Goal: Task Accomplishment & Management: Manage account settings

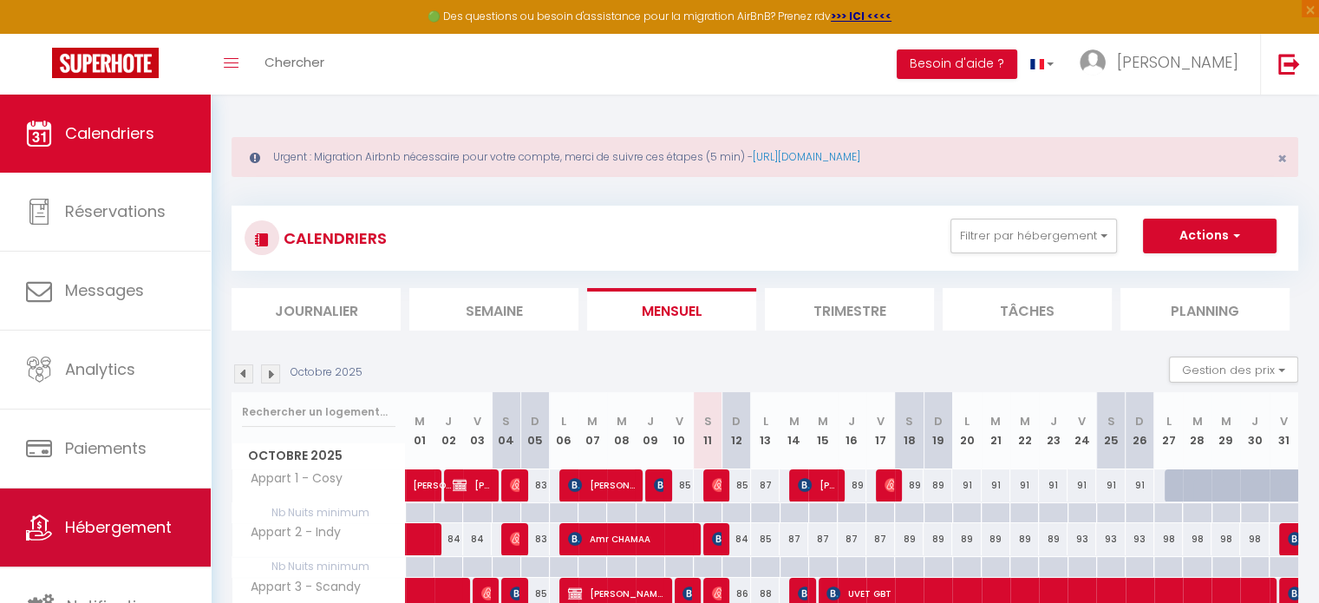
scroll to position [4, 0]
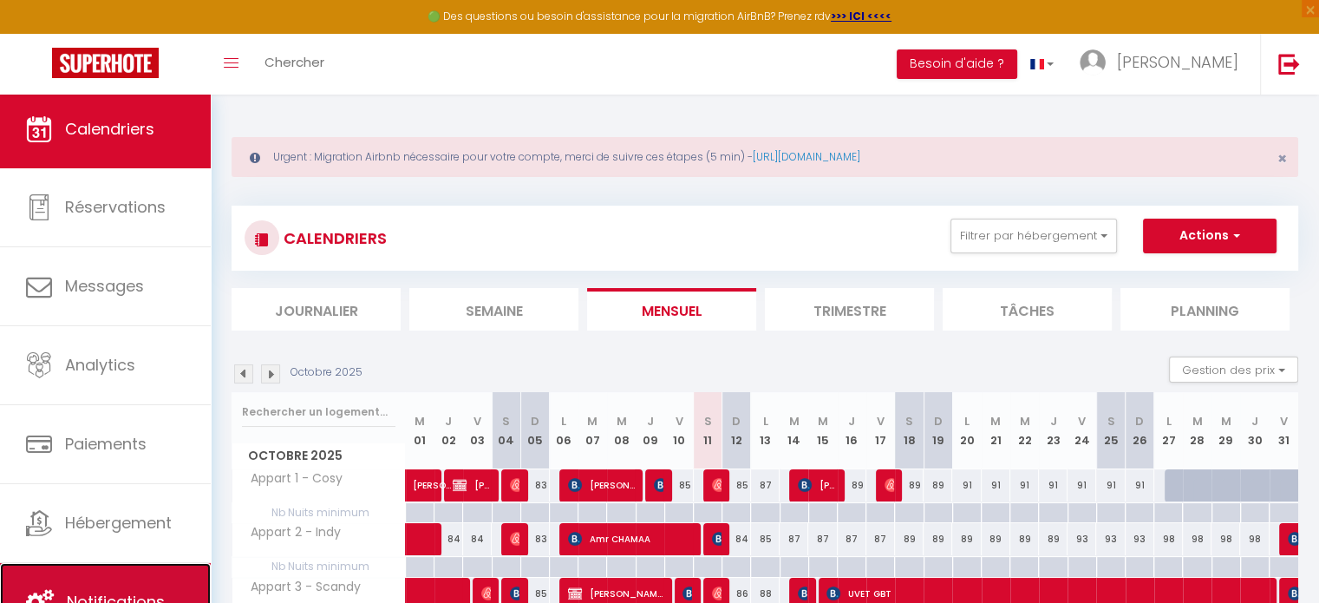
click at [139, 584] on link "Notifications" at bounding box center [105, 602] width 211 height 78
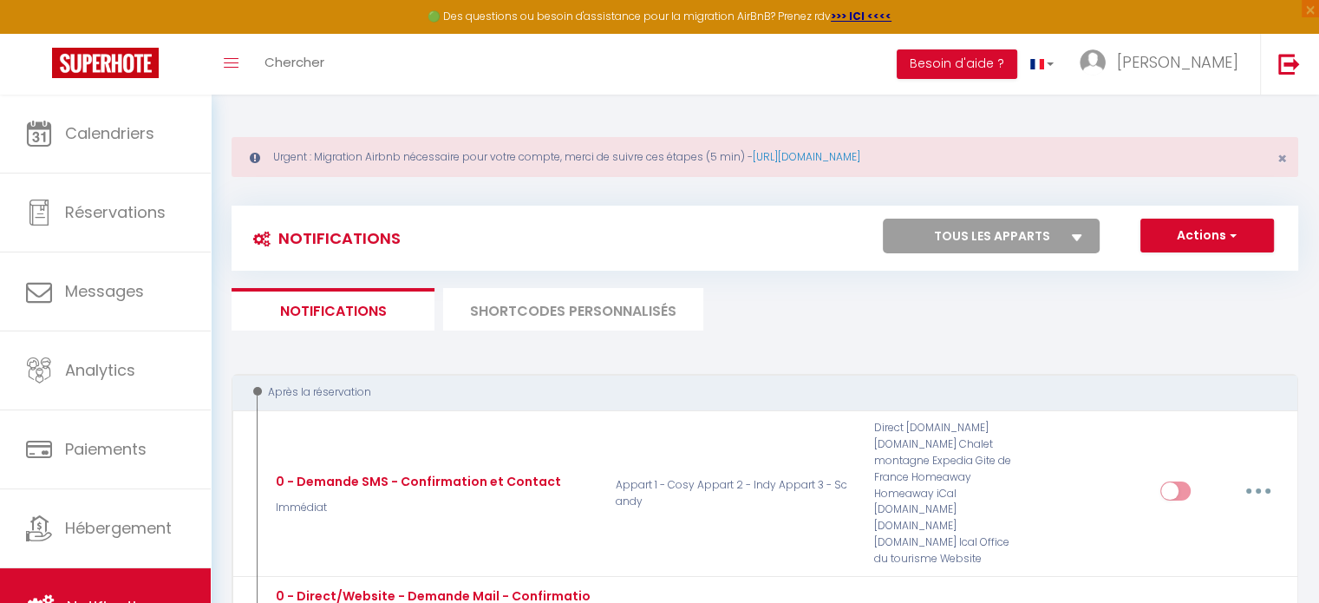
click at [634, 309] on li "SHORTCODES PERSONNALISÉS" at bounding box center [573, 309] width 260 height 43
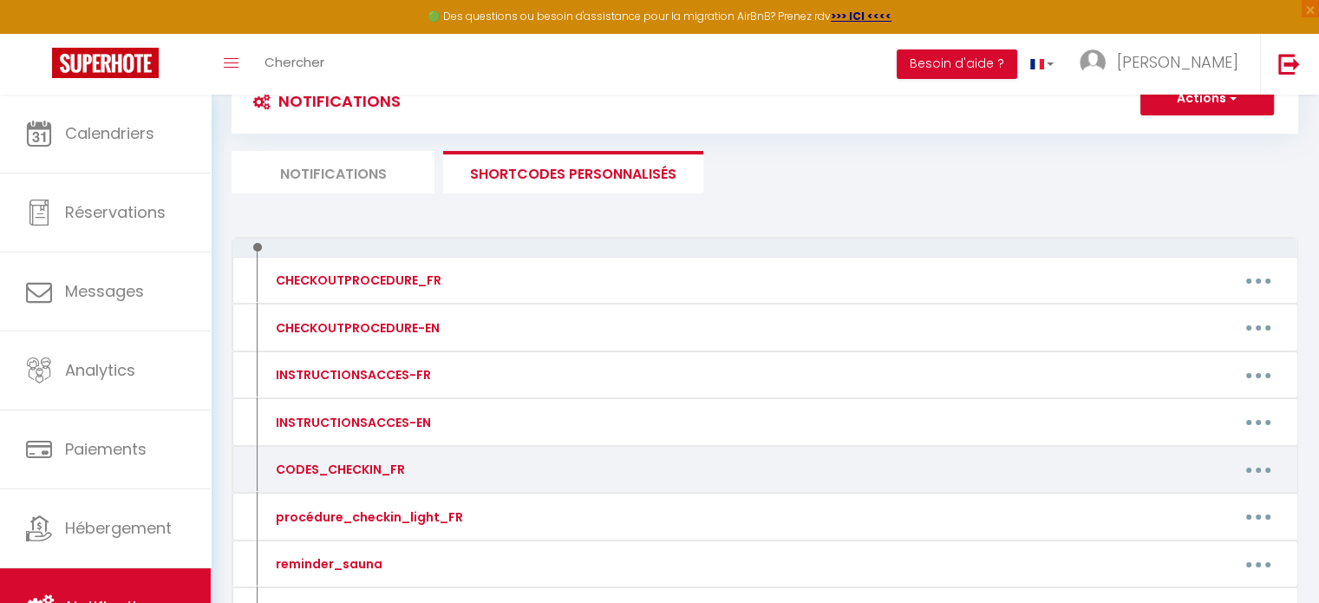
scroll to position [278, 0]
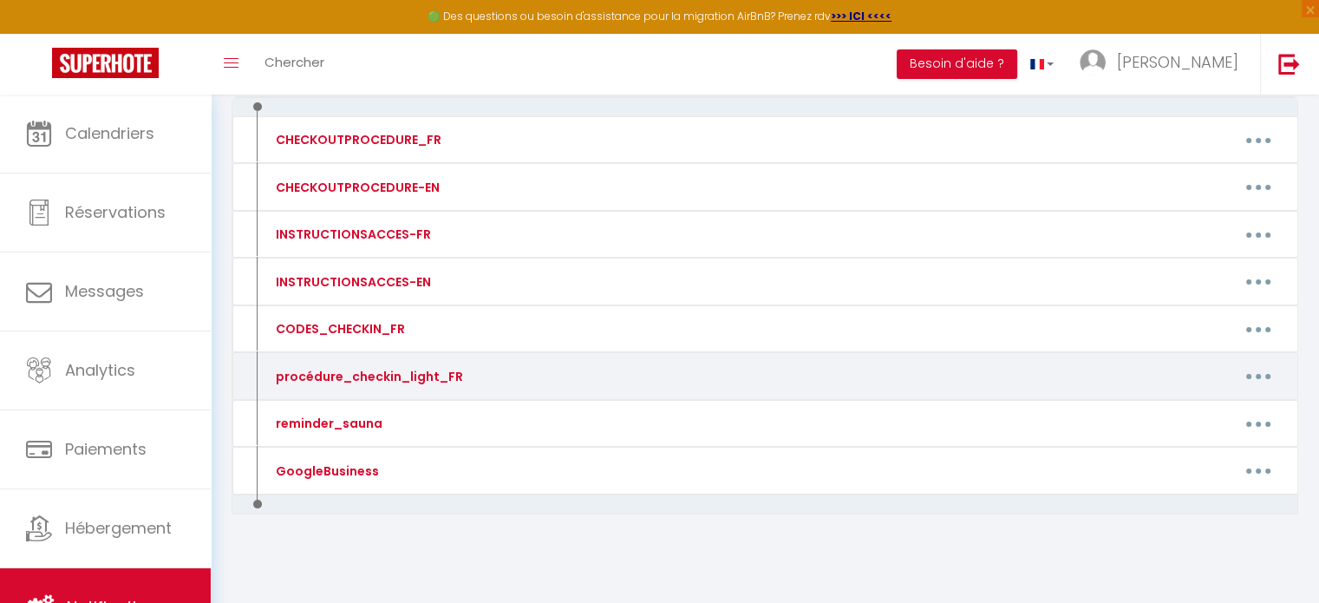
click at [1261, 373] on button "button" at bounding box center [1258, 377] width 49 height 28
click at [1215, 409] on link "Editer" at bounding box center [1213, 415] width 128 height 29
type input "procédure_checkin_light_FR"
type textarea "procédure_checkin_light_FR"
type textarea "Lorem ip dolorsita c'adipisc elitseddoe temp incid utlaboreetd "Magn" (Aliqu: 6…"
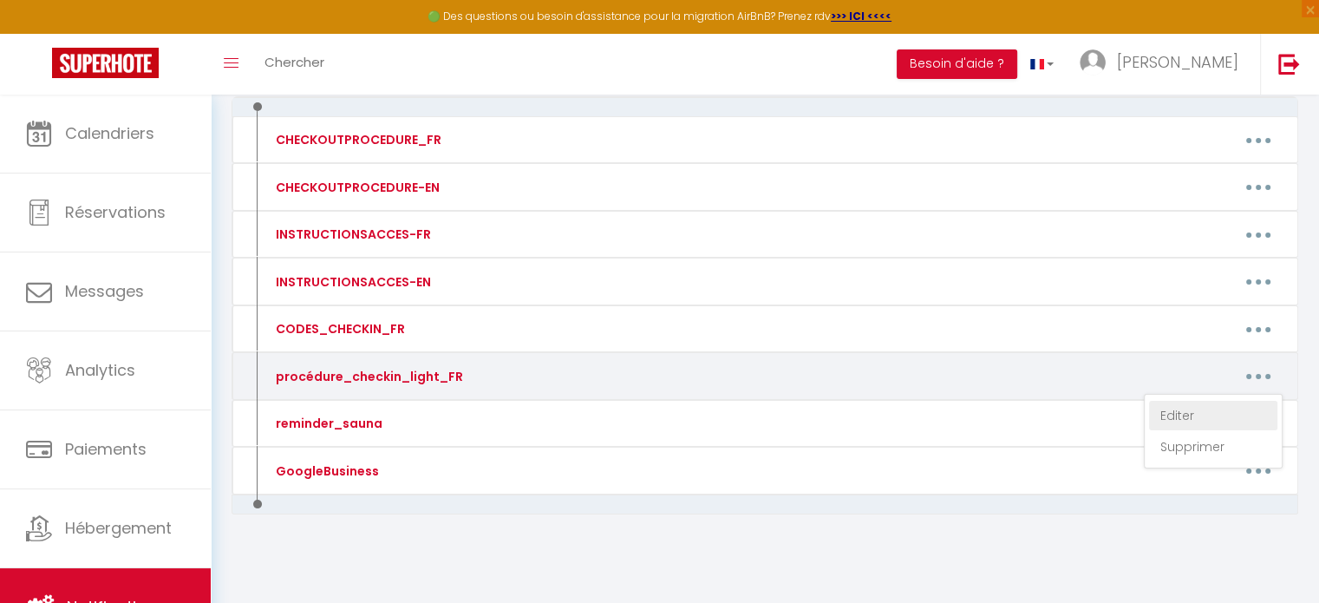
type textarea "Lorem ip dolorsita c'adipisc elitseddoe temp incid utlaboreetd "Magn" (Aliqu: 1…"
type textarea "Lorem ip dolorsita c'adipisc elitseddoe temp incid utlaboreetd "Magnaa" (Enima:…"
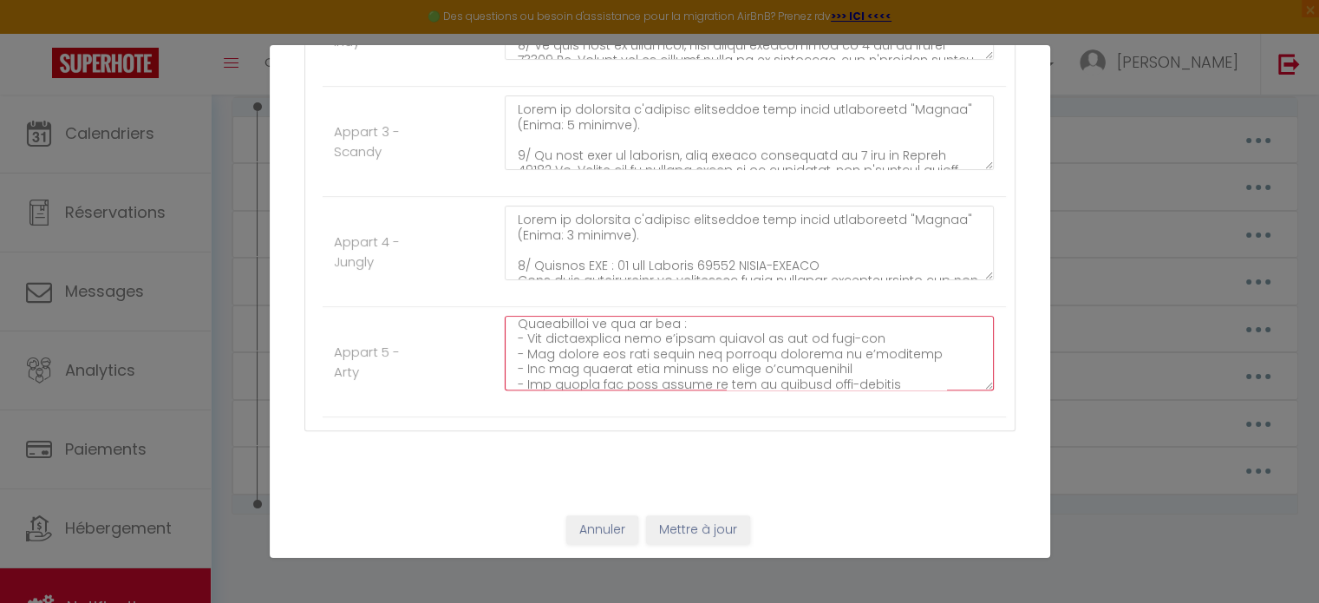
scroll to position [439, 0]
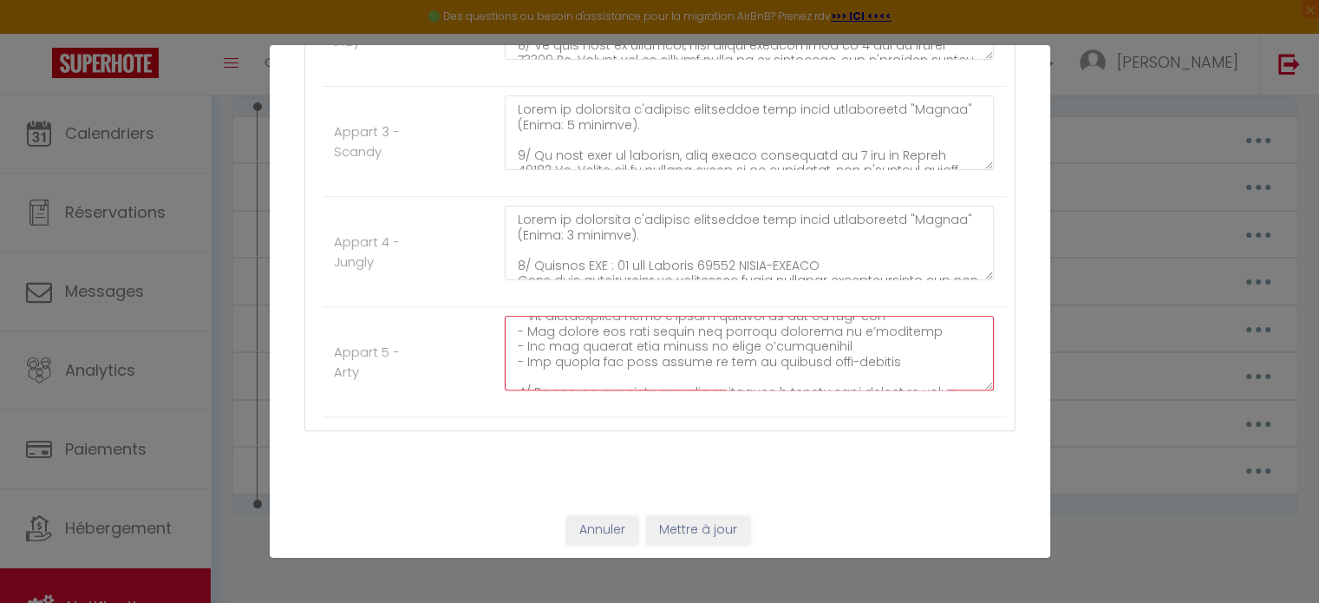
click at [539, 373] on textarea at bounding box center [750, 353] width 490 height 75
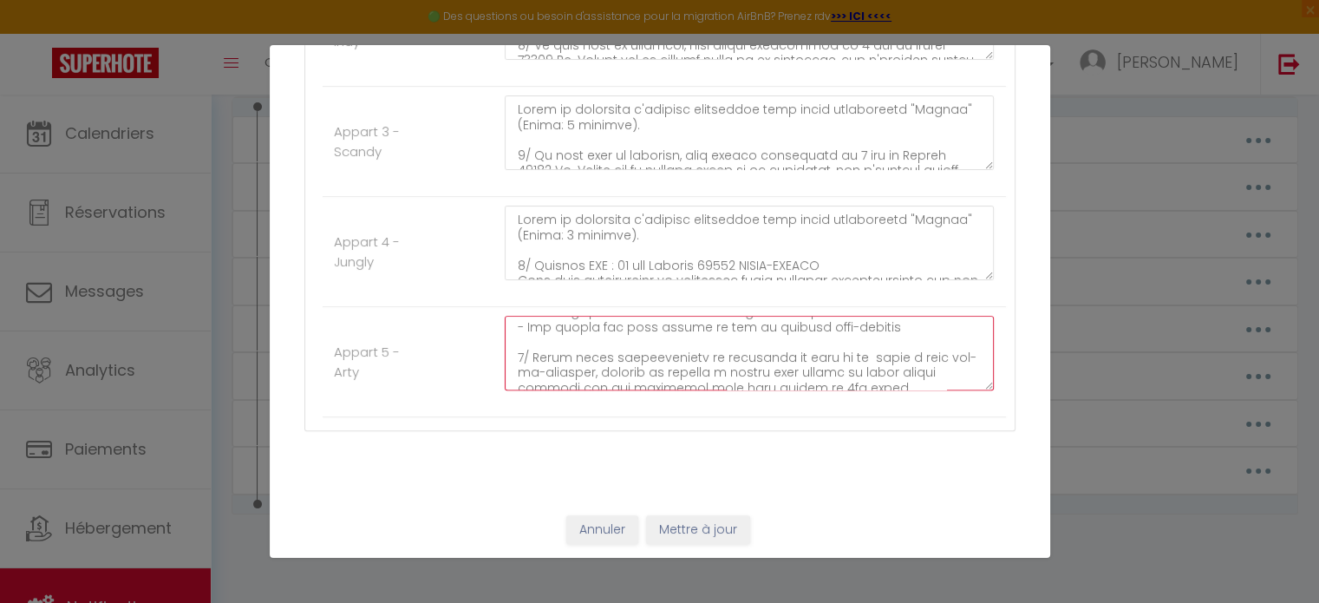
click at [671, 343] on textarea at bounding box center [750, 353] width 490 height 75
drag, startPoint x: 885, startPoint y: 338, endPoint x: 1011, endPoint y: 323, distance: 127.6
click at [887, 338] on textarea at bounding box center [750, 353] width 490 height 75
drag, startPoint x: 879, startPoint y: 339, endPoint x: 896, endPoint y: 339, distance: 17.3
click at [879, 339] on textarea at bounding box center [750, 353] width 490 height 75
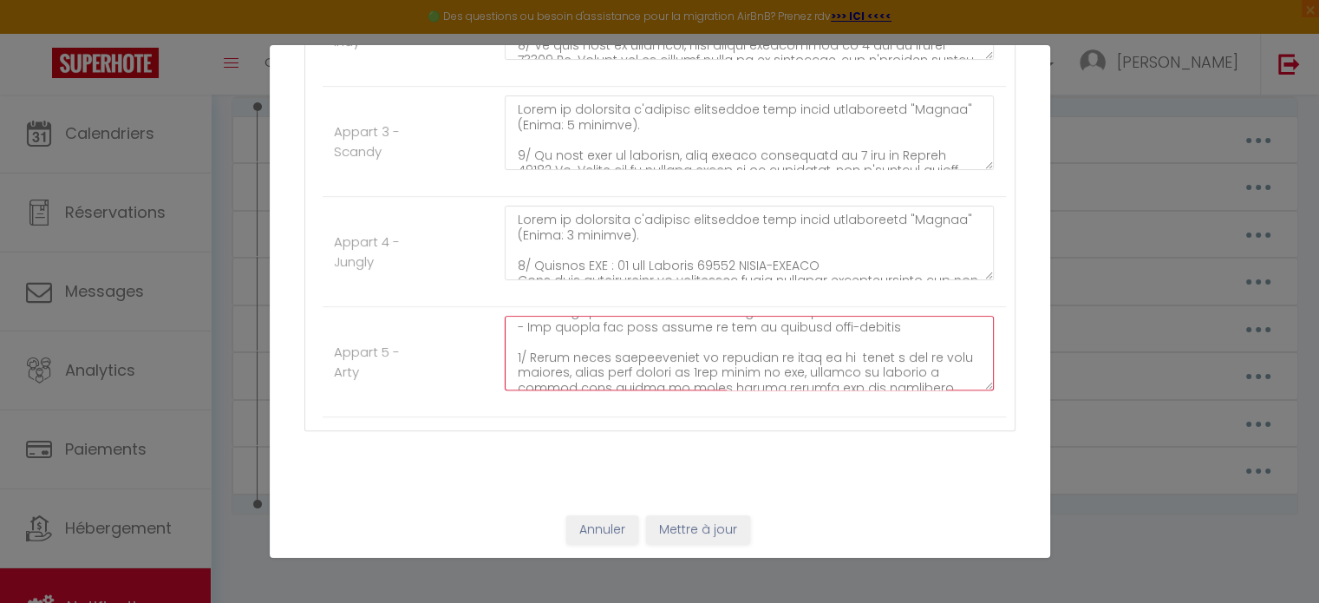
click at [626, 357] on textarea at bounding box center [750, 353] width 490 height 75
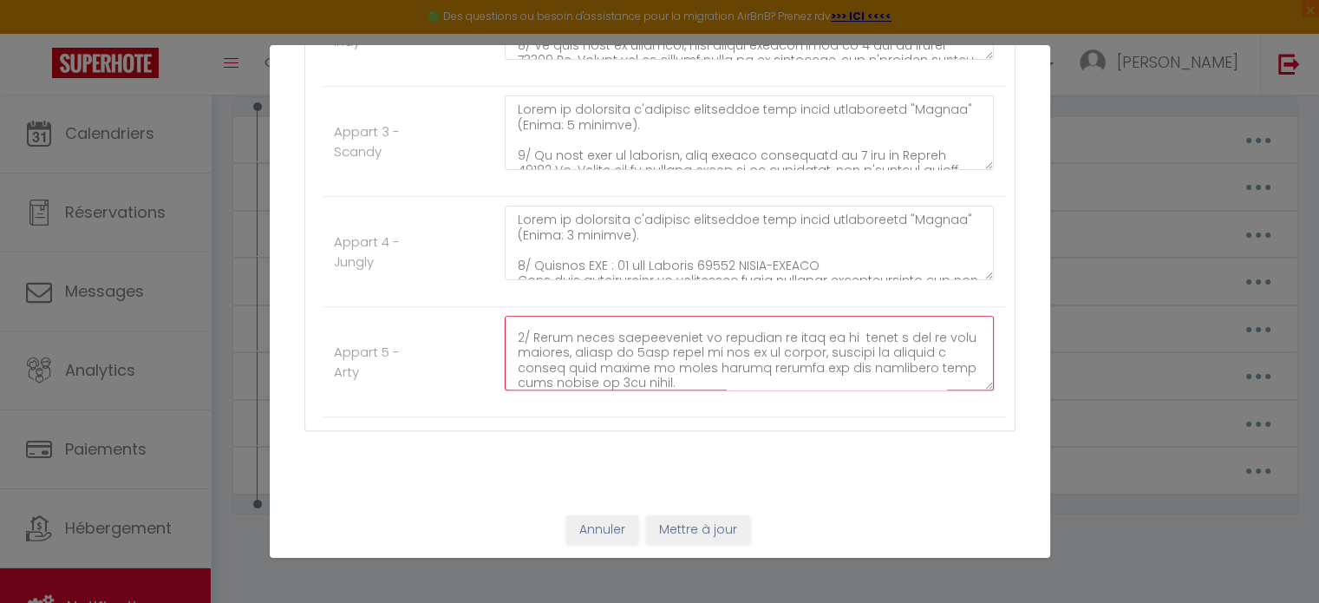
scroll to position [493, 0]
drag, startPoint x: 649, startPoint y: 350, endPoint x: 507, endPoint y: 329, distance: 142.9
click at [507, 329] on textarea at bounding box center [750, 353] width 490 height 75
type textarea "Lorem ip dolorsita c'adipisc elitseddoe temp incid utlaboreetd "Magn" (Aliqu: 8…"
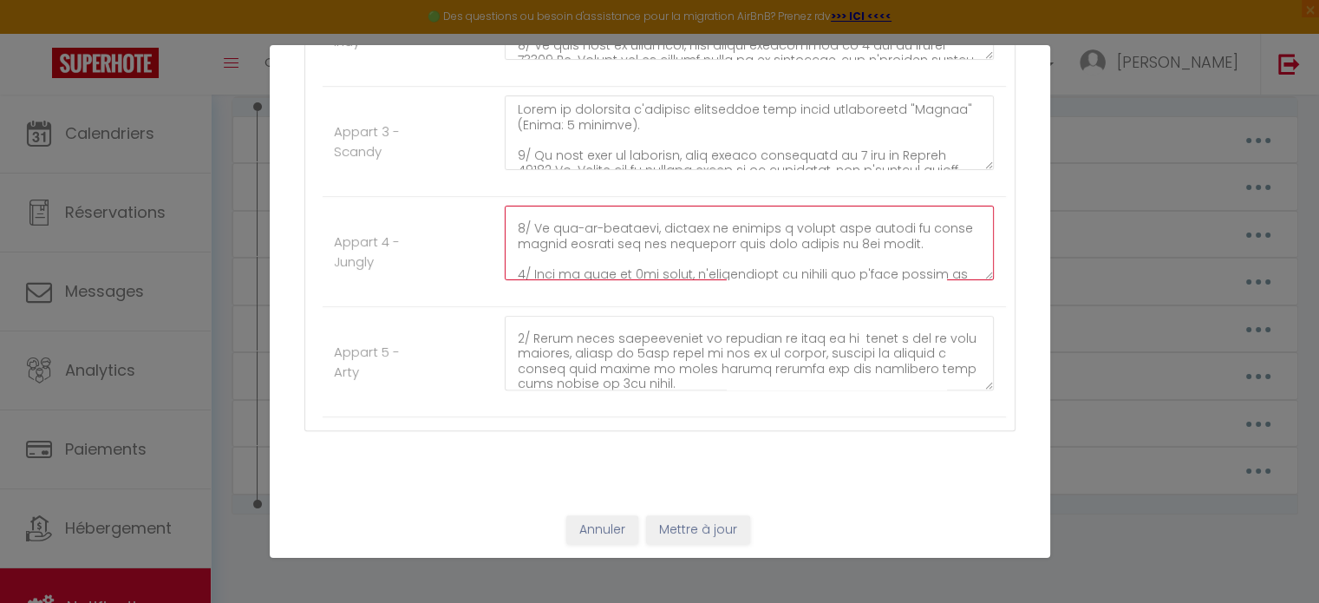
scroll to position [393, 0]
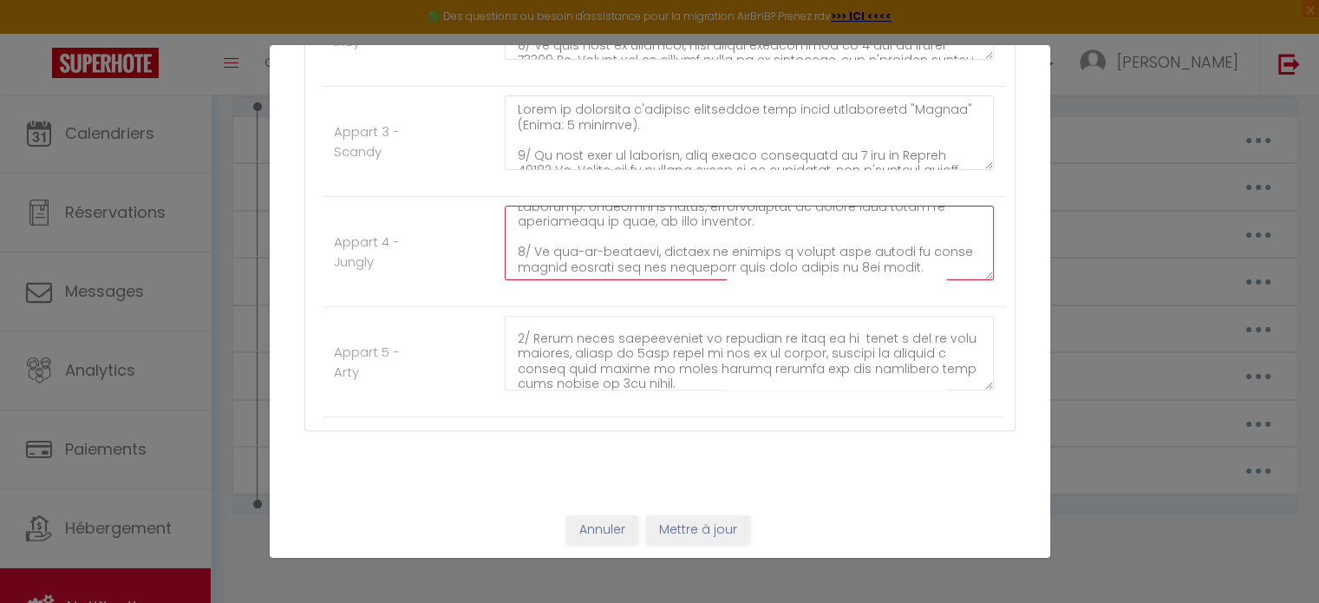
drag, startPoint x: 902, startPoint y: 252, endPoint x: 513, endPoint y: 231, distance: 390.1
click at [513, 231] on textarea at bounding box center [750, 243] width 490 height 75
paste textarea "près avoir reverrouillé et brouillé le code de la boîte à clé et tout refermé, …"
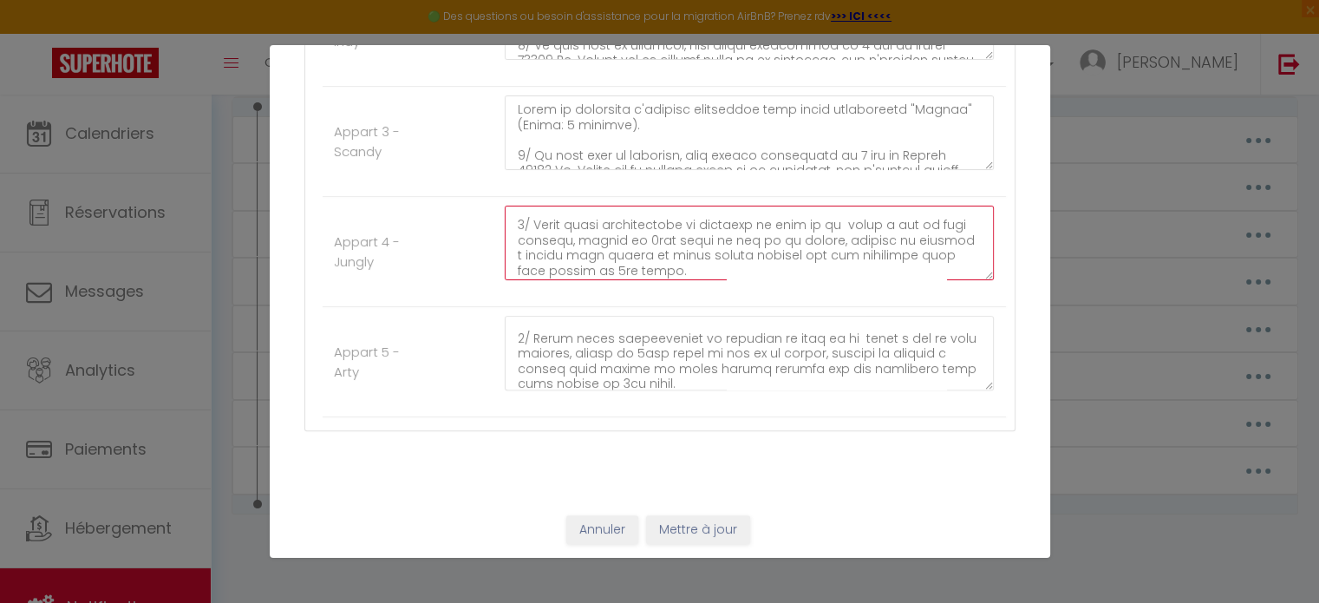
scroll to position [403, 0]
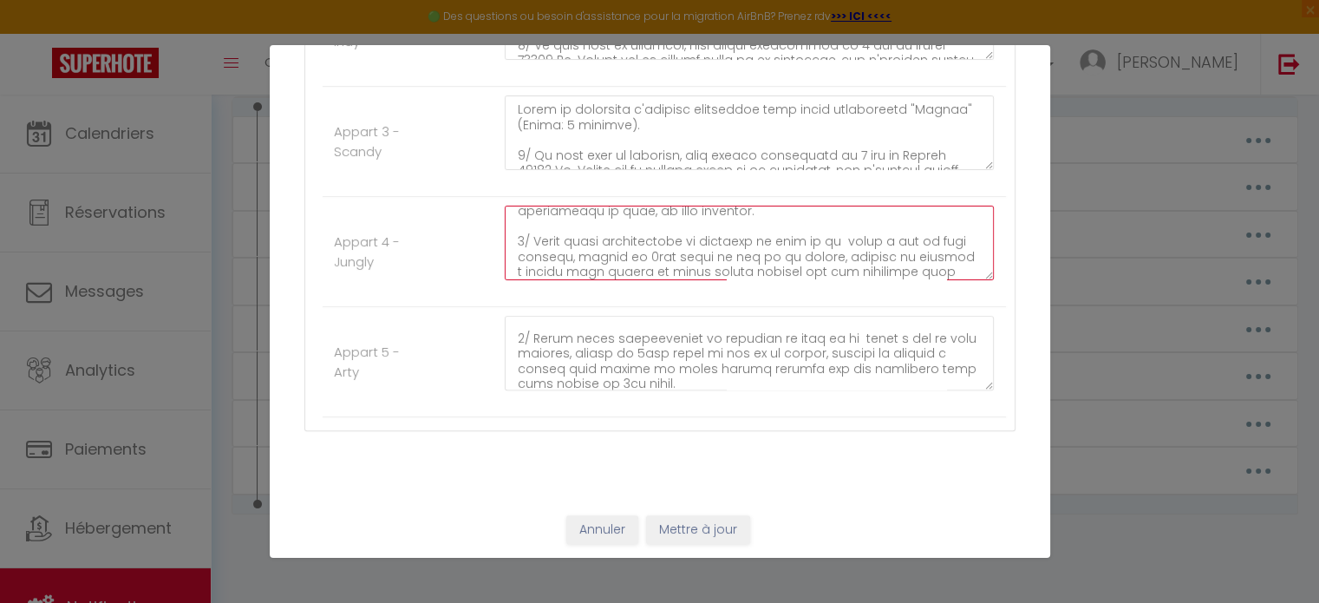
type textarea "Lorem ip dolorsita c'adipisc elitseddoe temp incid utlaboreetd "Magnaa" (Enima:…"
click at [706, 527] on button "Mettre à jour" at bounding box center [698, 529] width 104 height 29
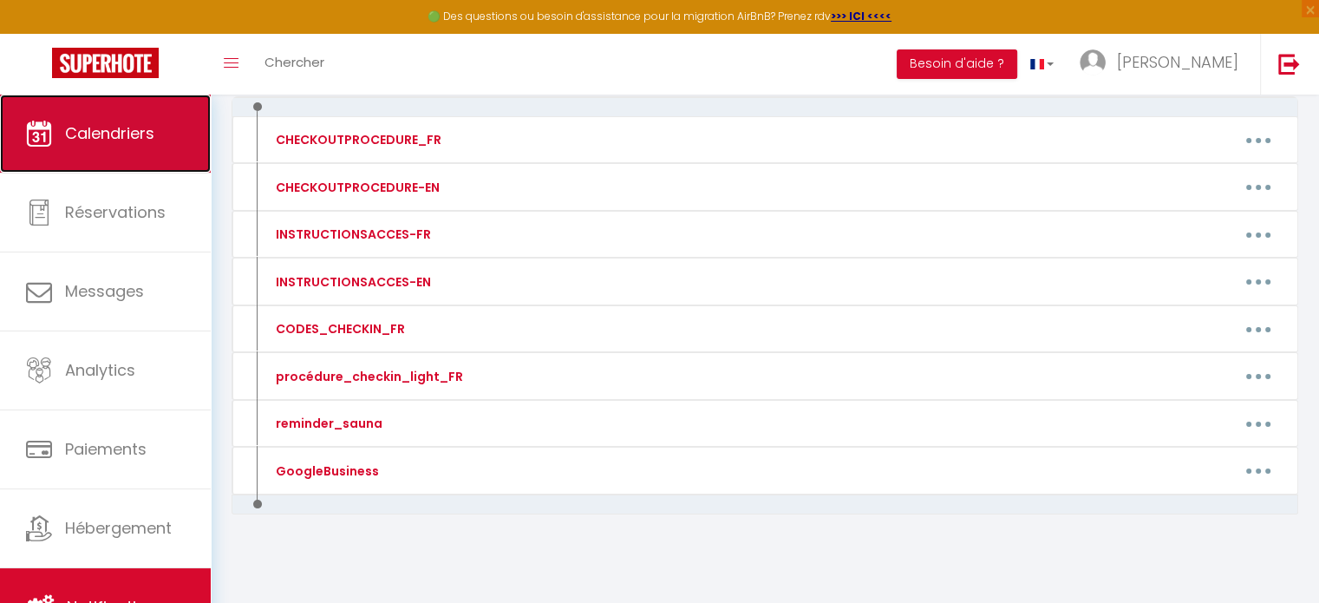
click at [80, 132] on span "Calendriers" at bounding box center [109, 133] width 89 height 22
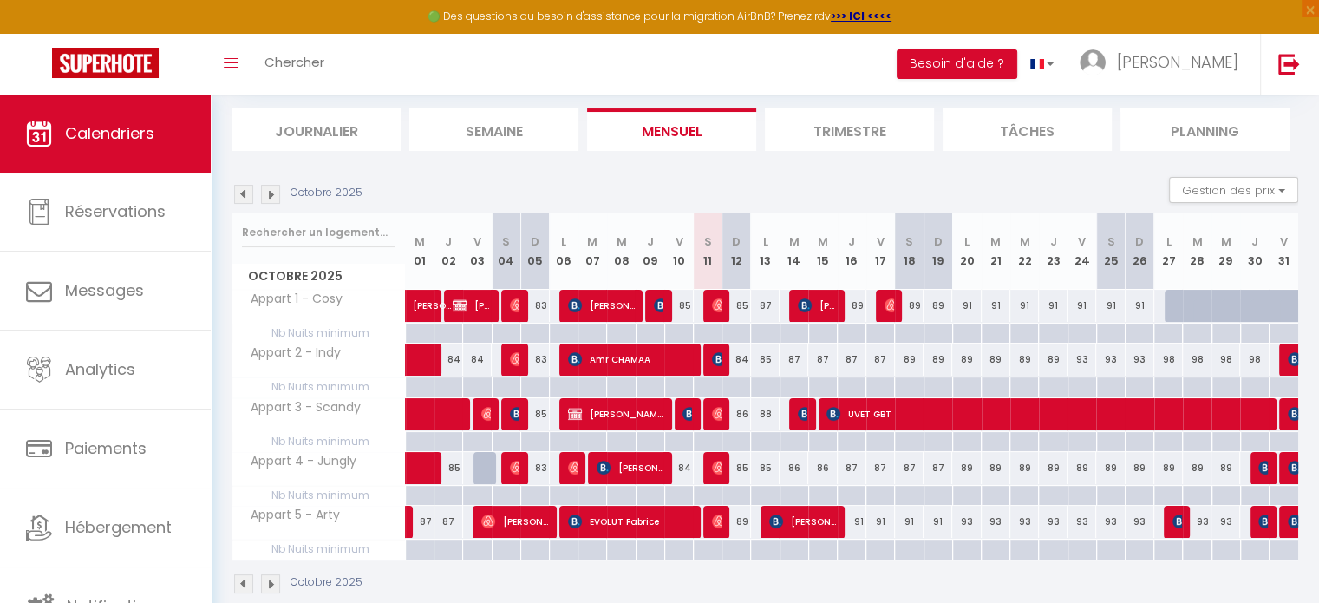
scroll to position [205, 0]
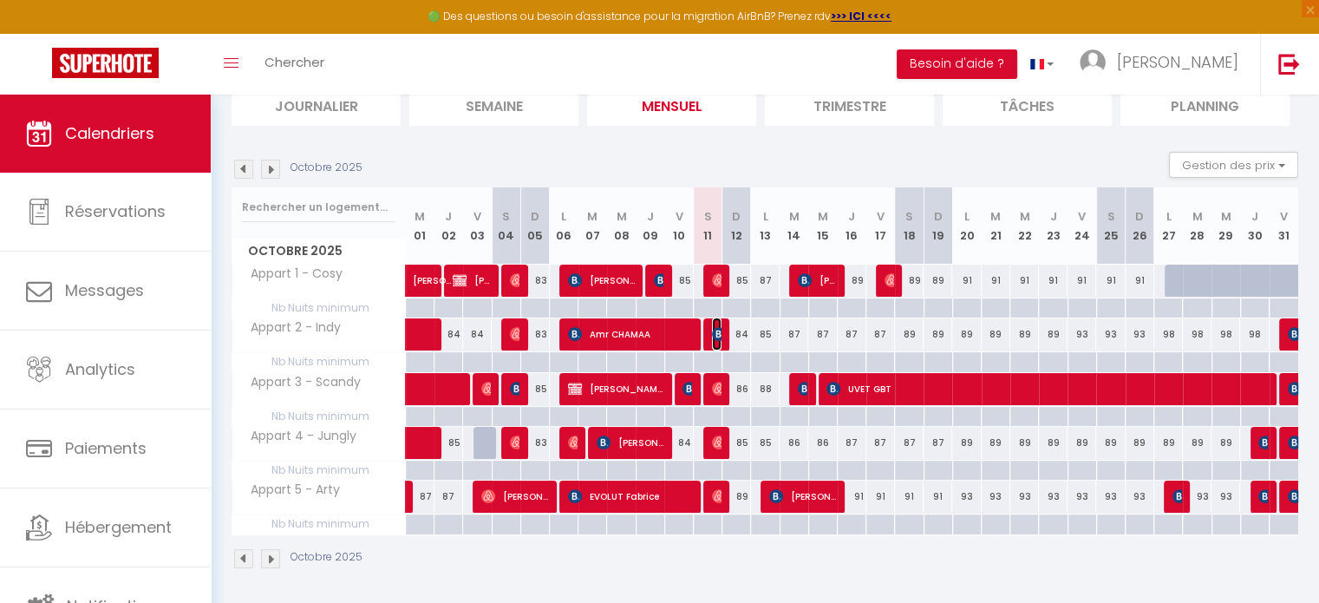
click at [716, 333] on img at bounding box center [719, 334] width 14 height 14
select select "OK"
select select "0"
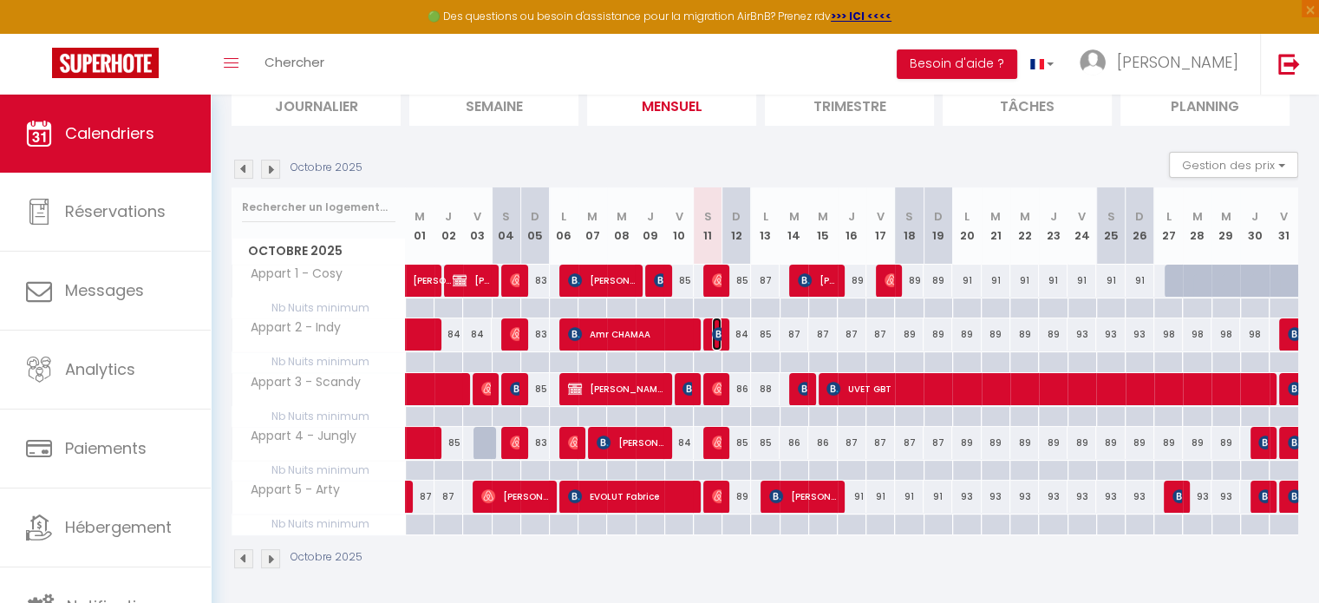
select select "1"
select select
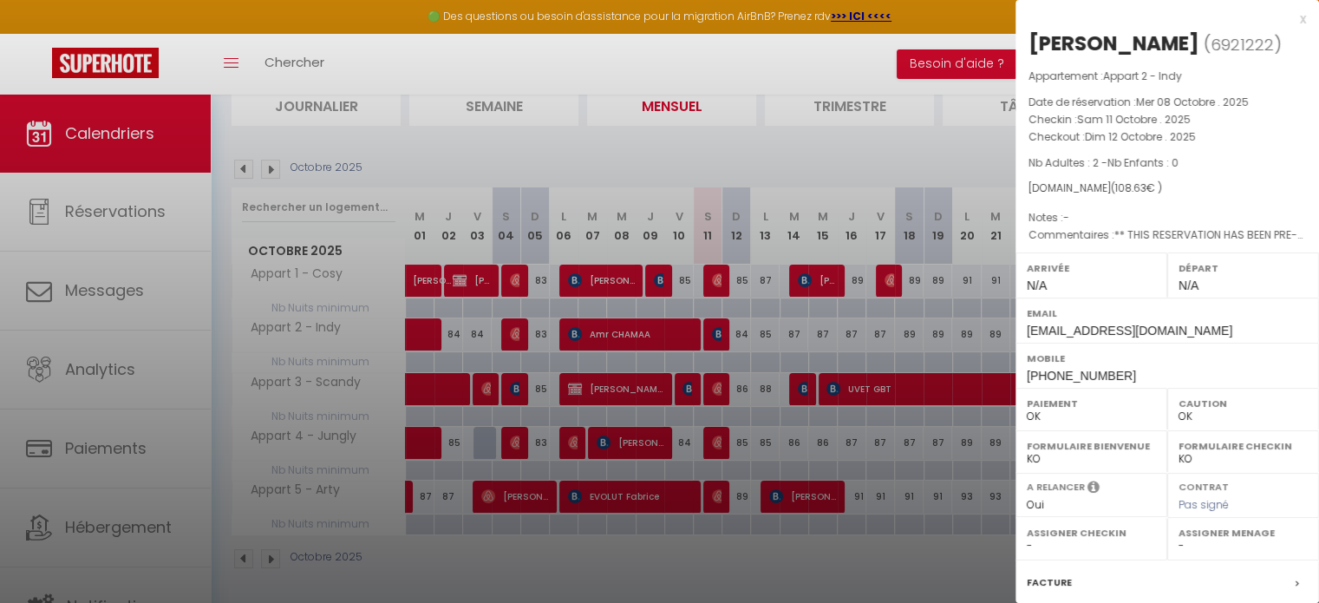
click at [1289, 20] on div "x" at bounding box center [1161, 19] width 291 height 21
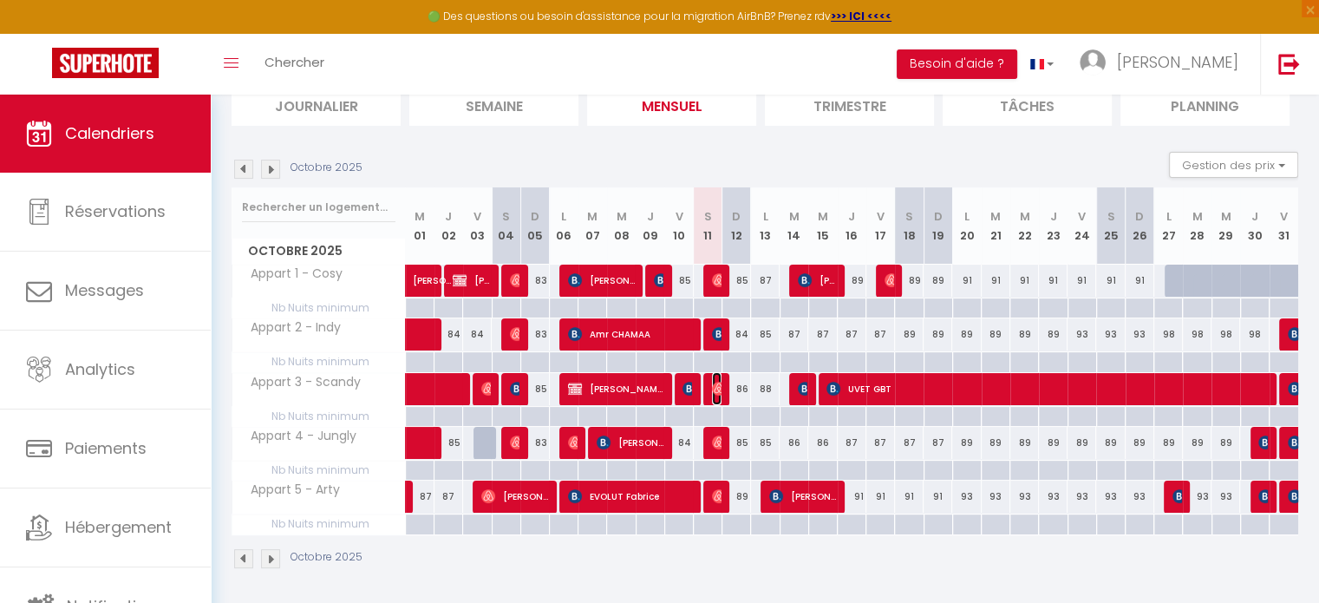
click at [717, 382] on img at bounding box center [719, 389] width 14 height 14
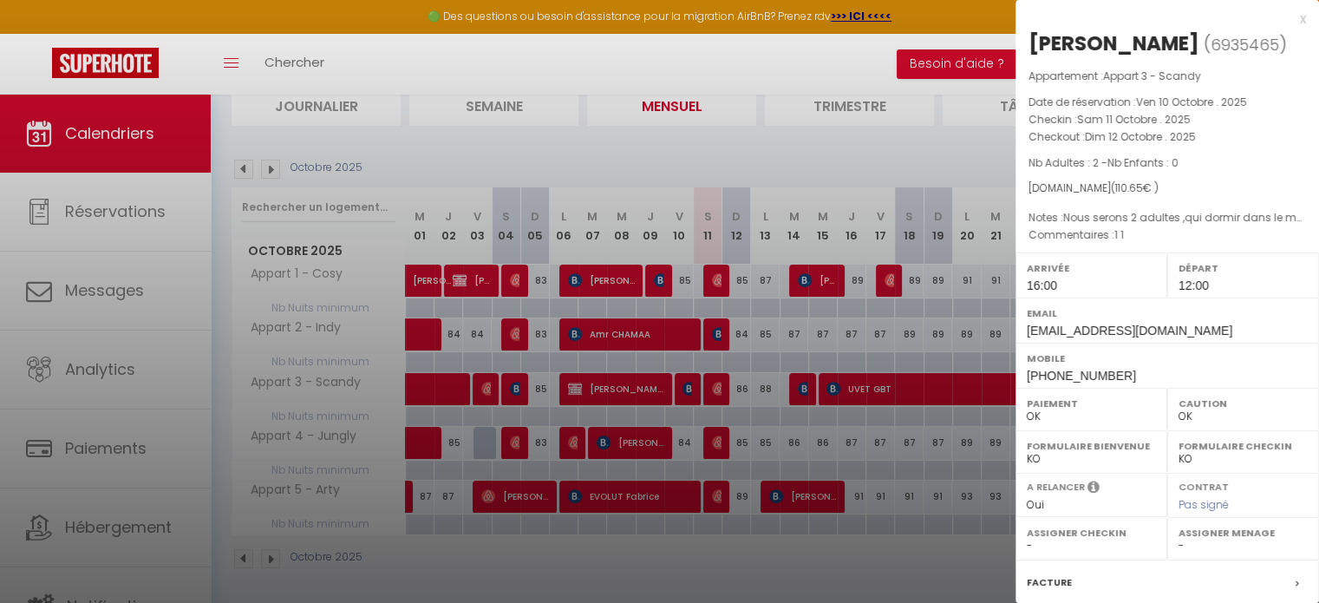
click at [1291, 21] on div "x" at bounding box center [1161, 19] width 291 height 21
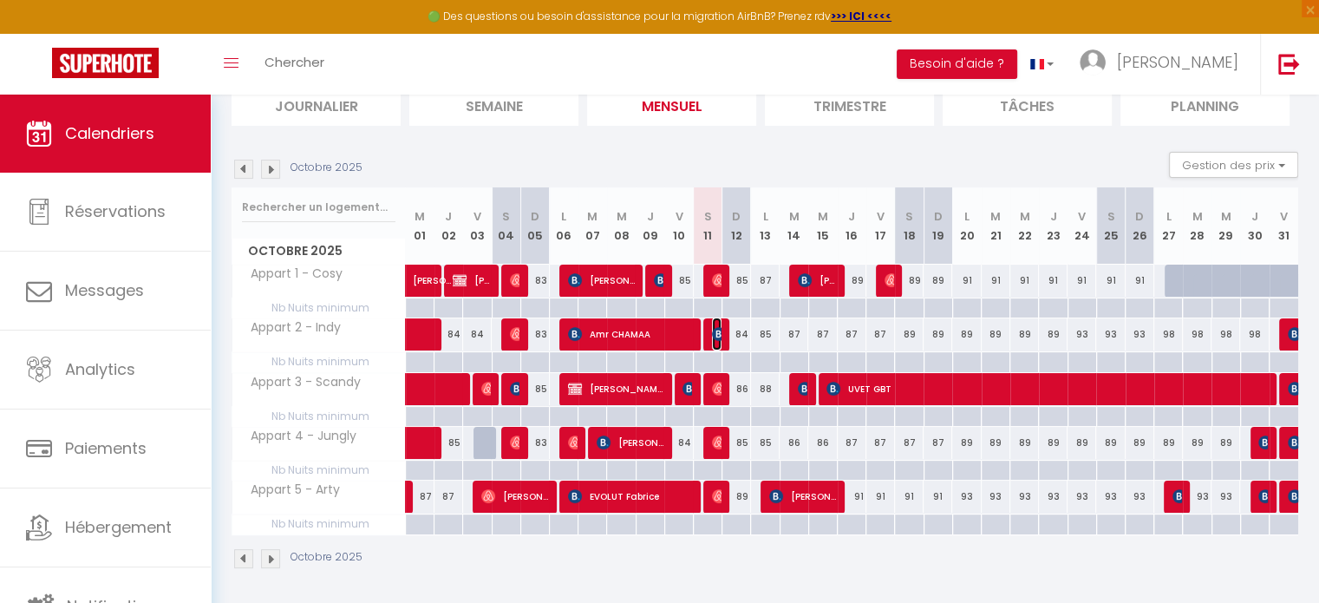
click at [720, 332] on img at bounding box center [719, 334] width 14 height 14
select select "0"
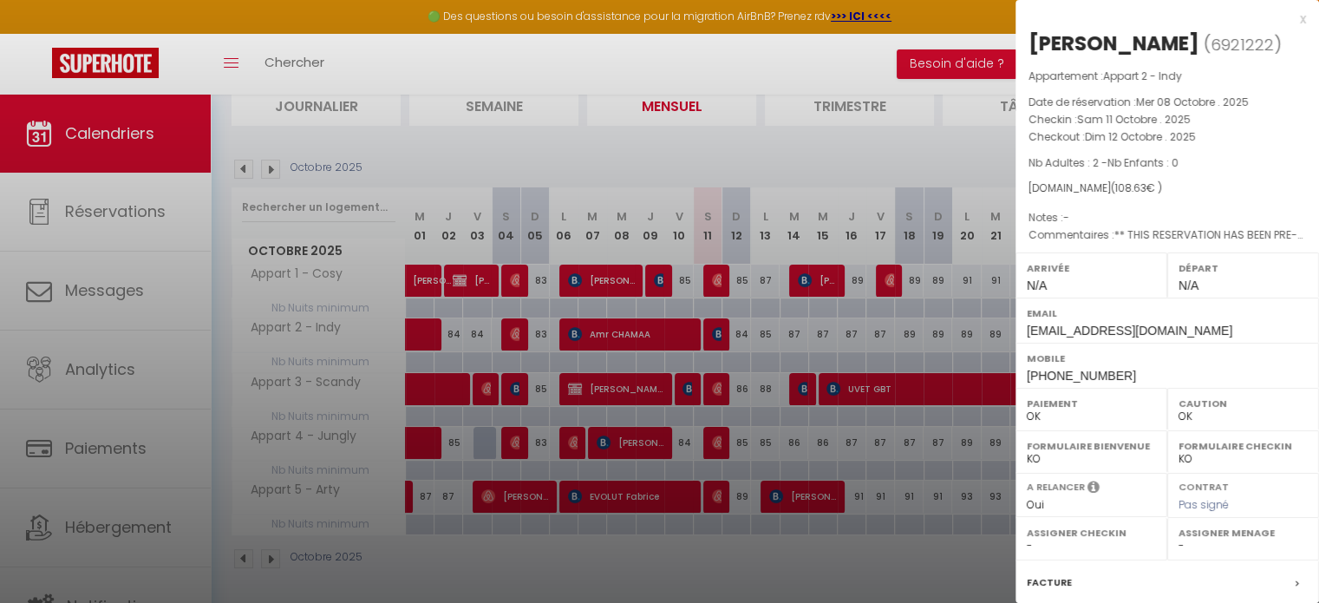
click at [1287, 22] on div "x" at bounding box center [1161, 19] width 291 height 21
